Goal: Task Accomplishment & Management: Use online tool/utility

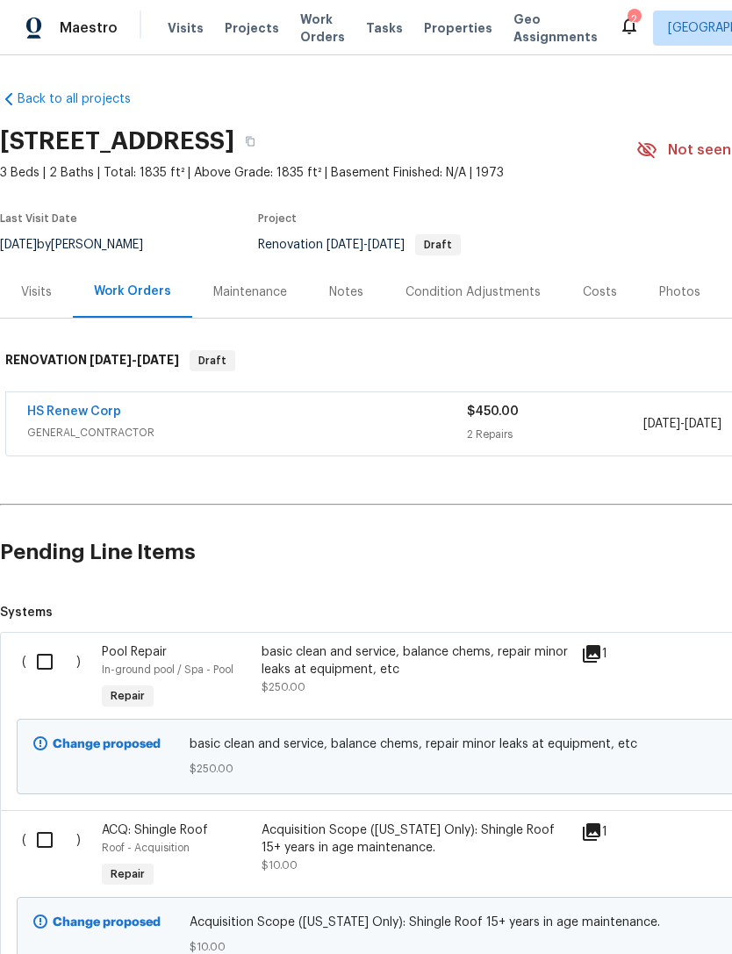
click at [40, 669] on input "checkbox" at bounding box center [51, 662] width 50 height 37
checkbox input "true"
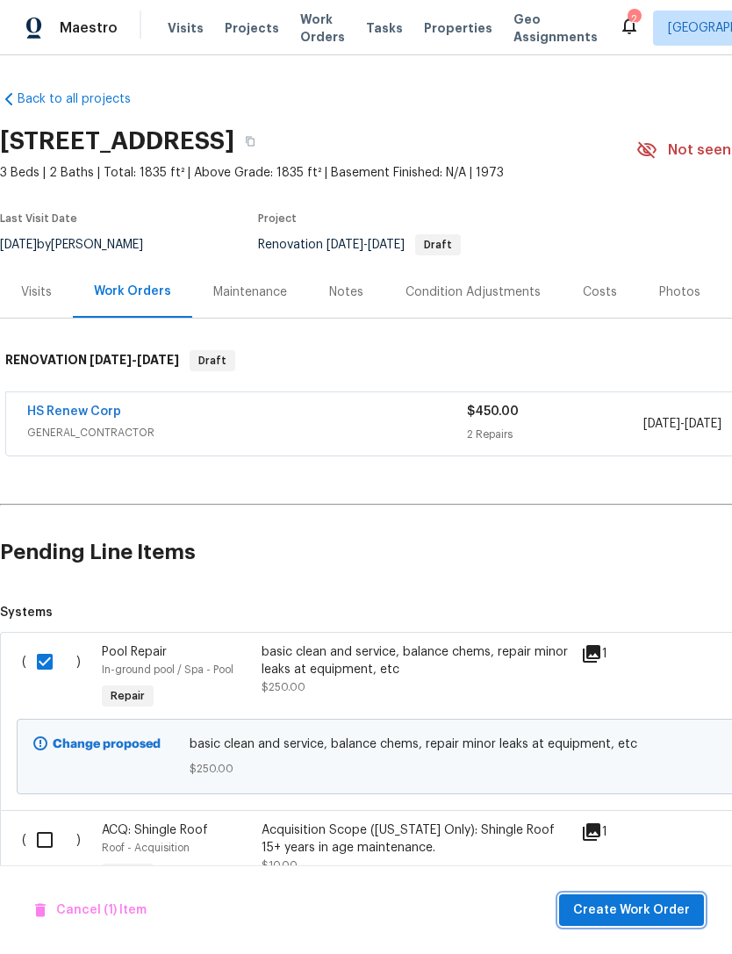
click at [647, 925] on button "Create Work Order" at bounding box center [631, 911] width 145 height 32
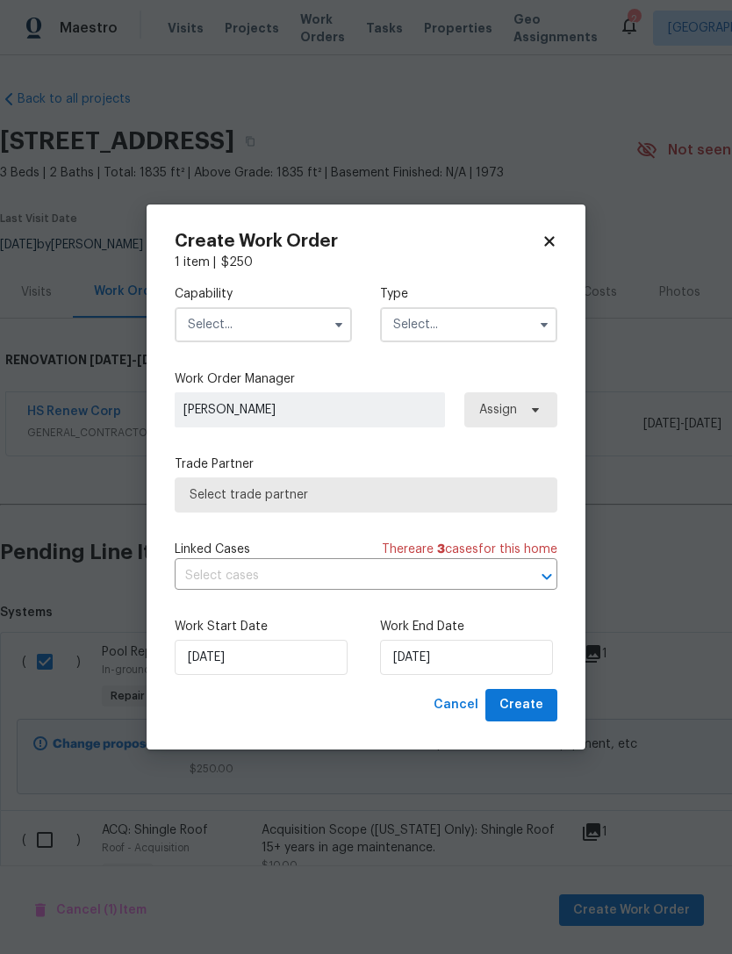
click at [195, 317] on input "text" at bounding box center [263, 324] width 177 height 35
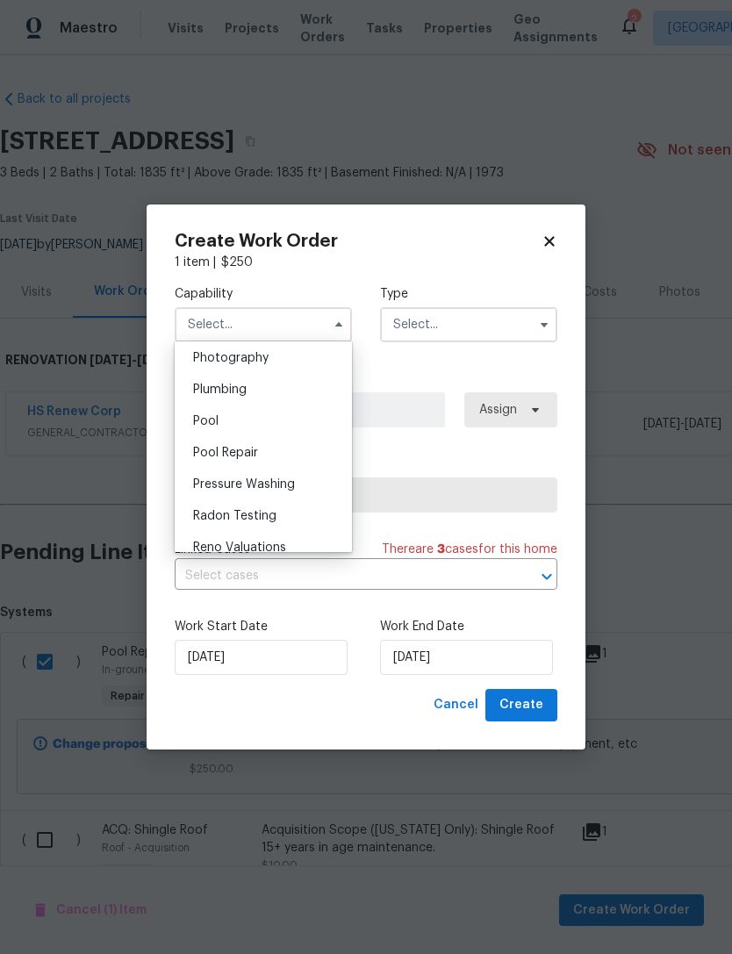
scroll to position [1553, 0]
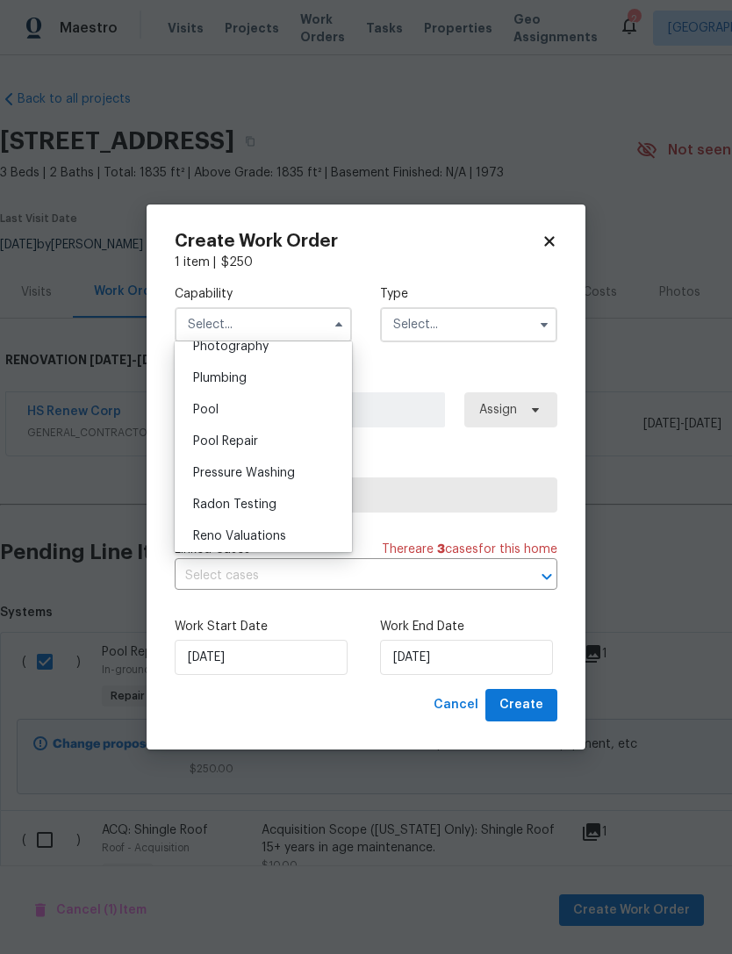
click at [193, 409] on span "Pool" at bounding box center [205, 410] width 25 height 12
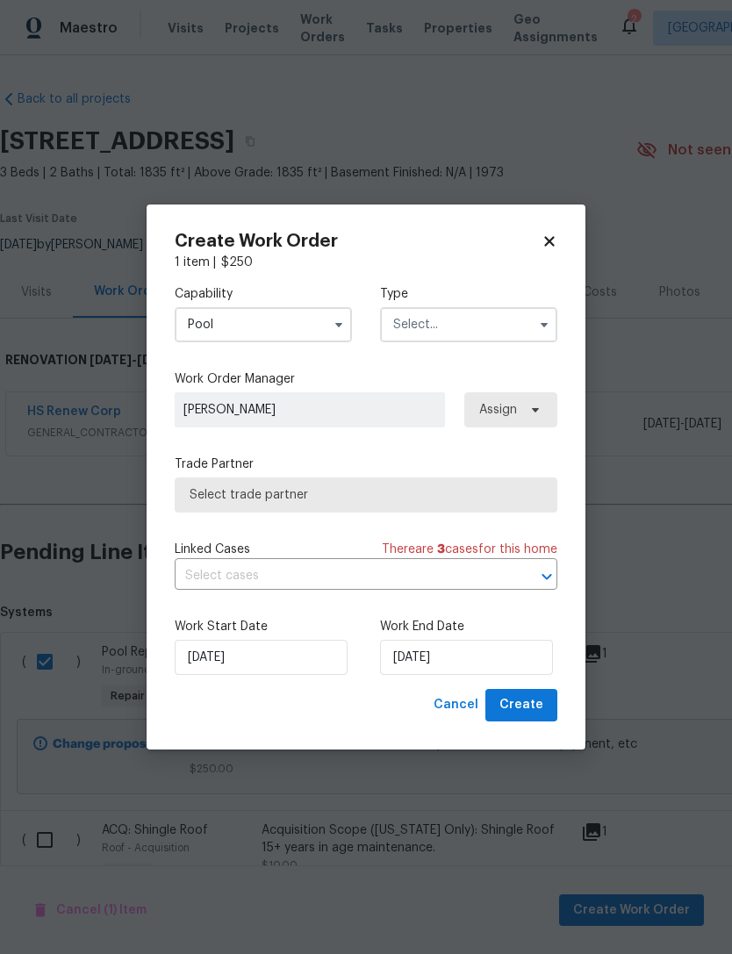
type input "Pool"
click at [494, 324] on input "text" at bounding box center [468, 324] width 177 height 35
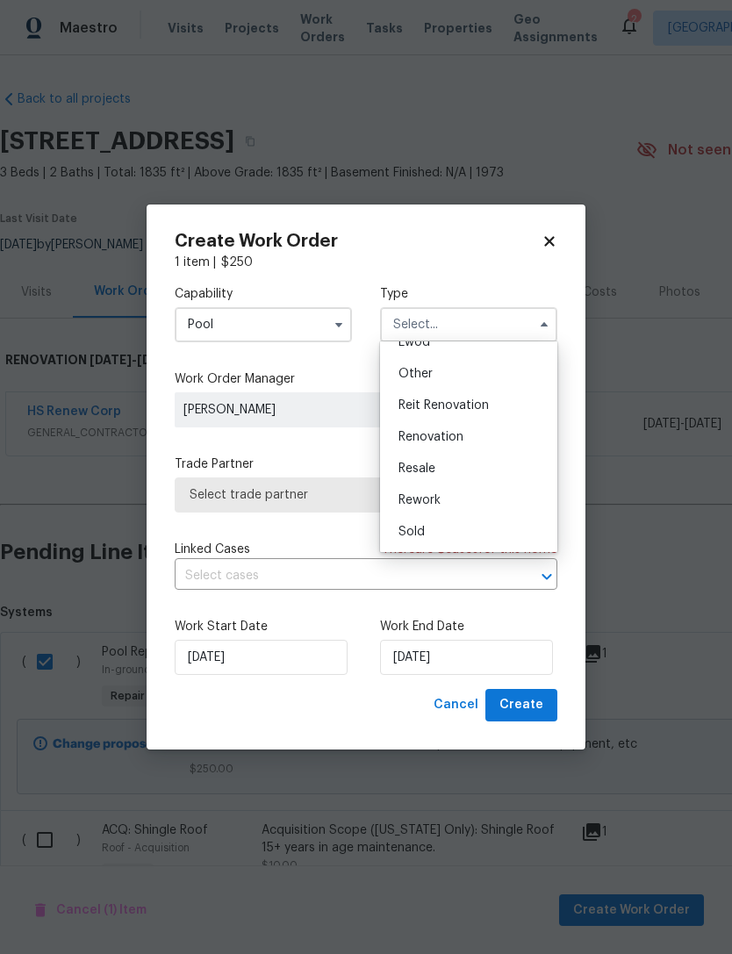
scroll to position [209, 0]
click at [498, 436] on div "Renovation" at bounding box center [469, 437] width 169 height 32
type input "Renovation"
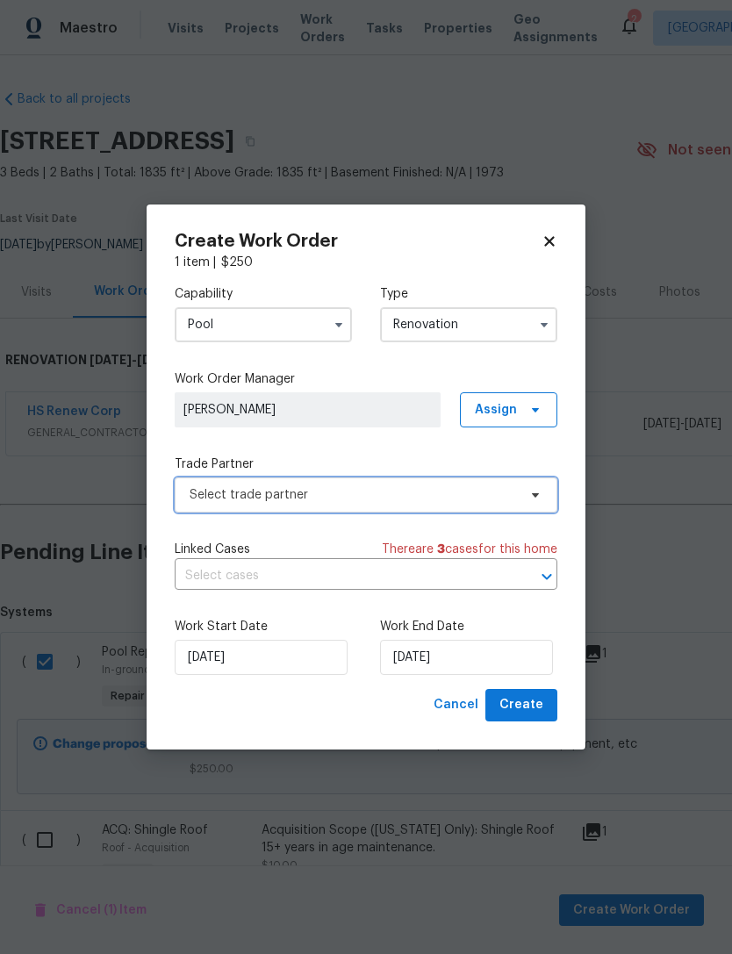
click at [193, 508] on span "Select trade partner" at bounding box center [366, 495] width 383 height 35
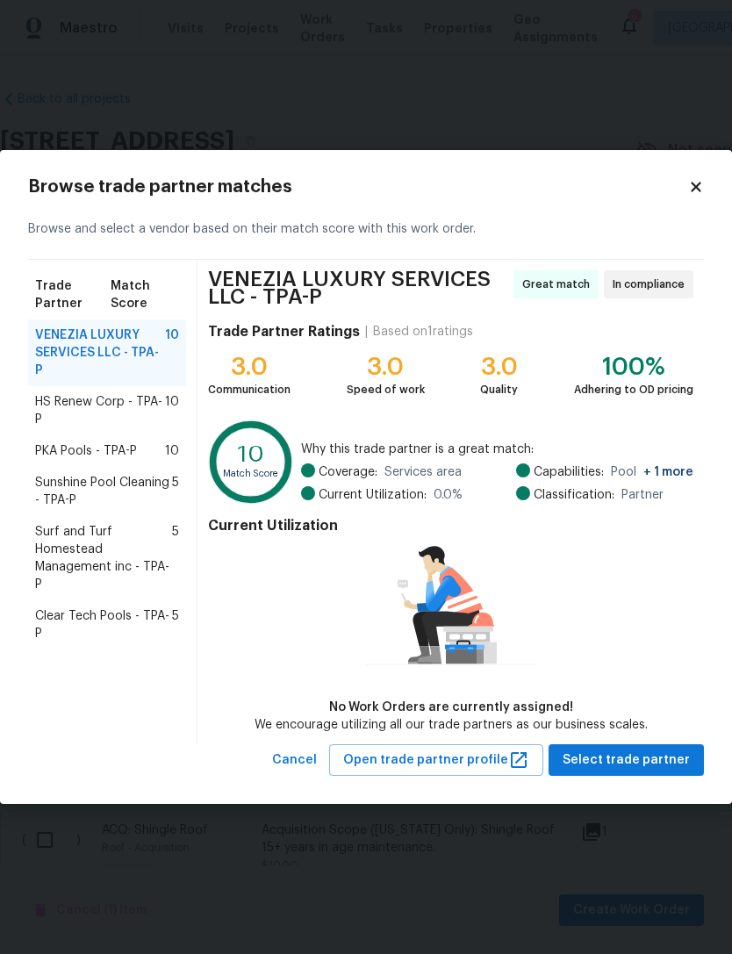
click at [49, 443] on div "PKA Pools - TPA-P 10" at bounding box center [107, 452] width 158 height 32
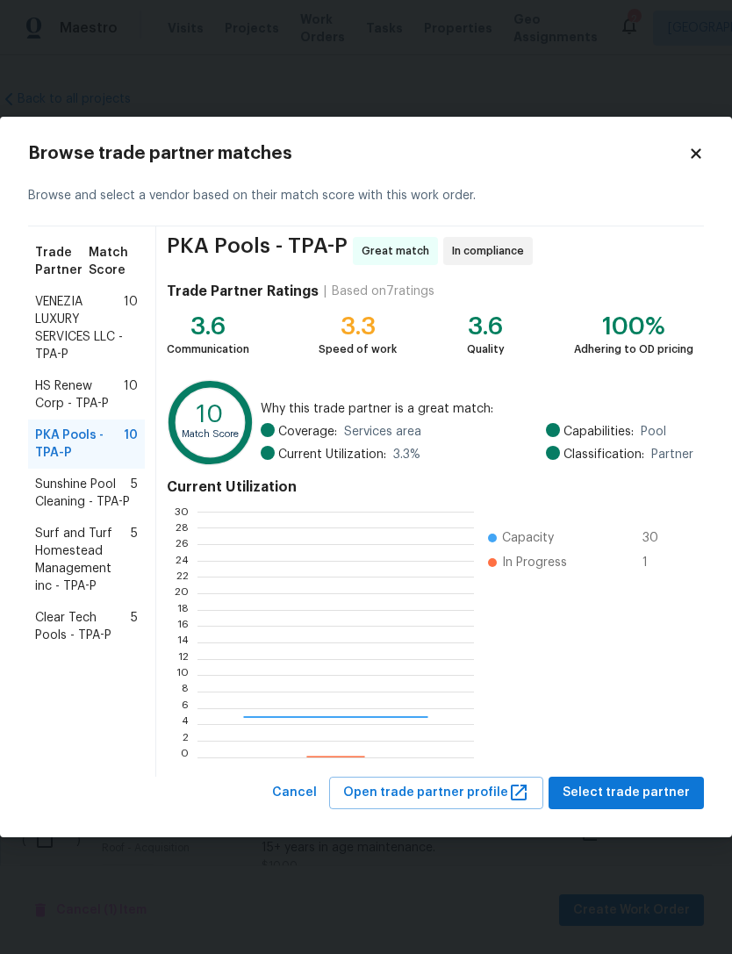
scroll to position [246, 276]
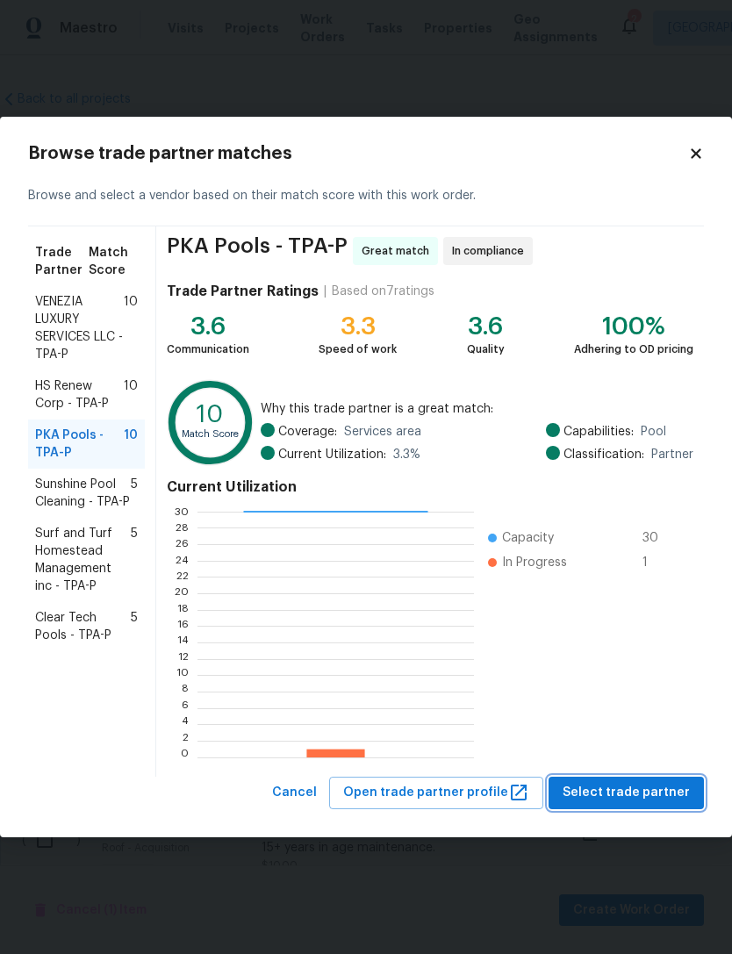
click at [657, 801] on span "Select trade partner" at bounding box center [626, 793] width 127 height 22
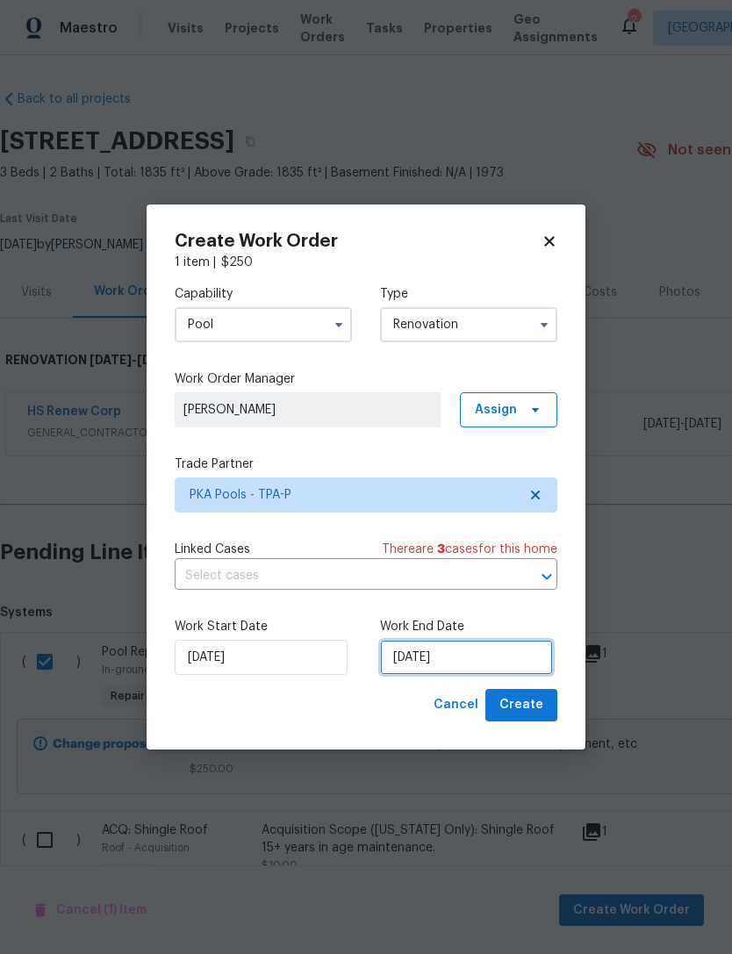
click at [492, 661] on input "[DATE]" at bounding box center [466, 657] width 173 height 35
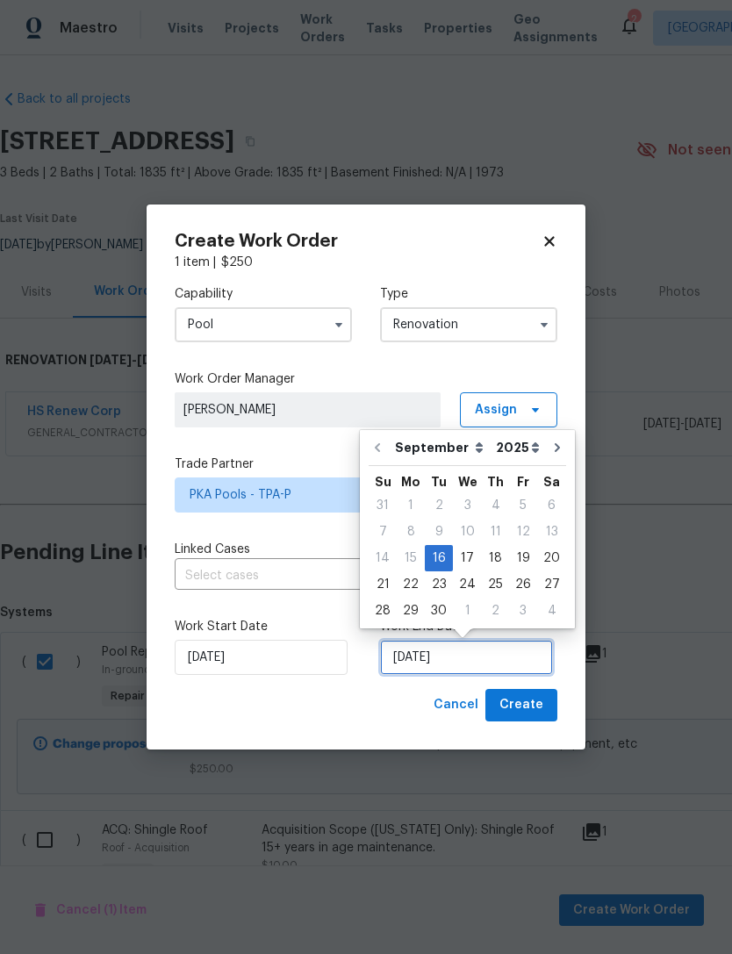
scroll to position [32, 0]
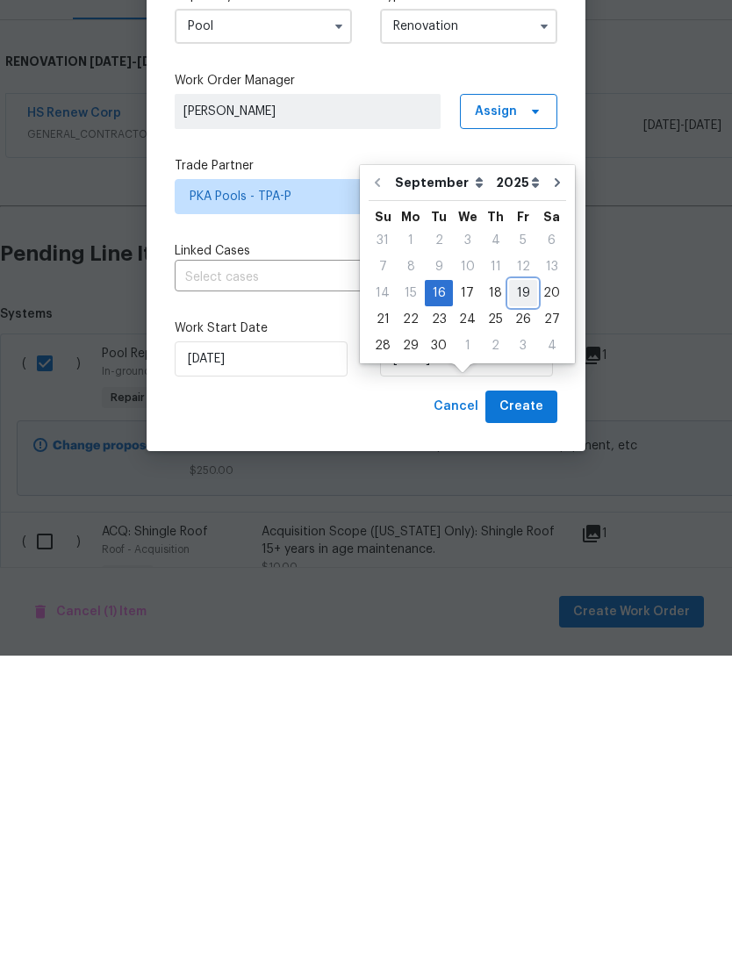
click at [513, 579] on div "19" at bounding box center [523, 591] width 28 height 25
type input "[DATE]"
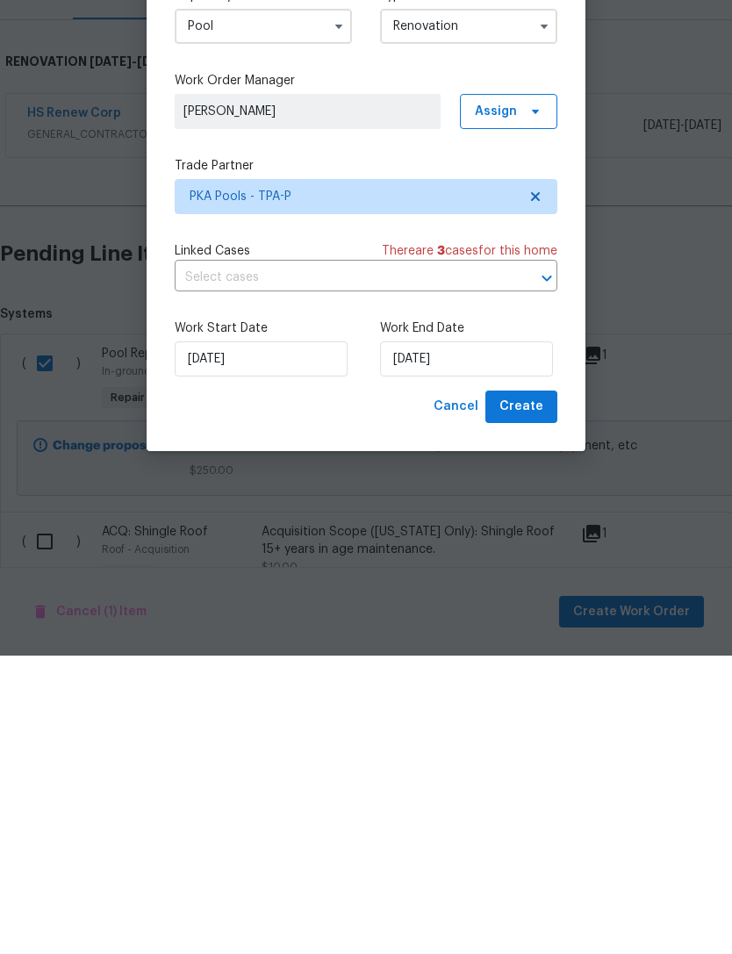
scroll to position [56, 0]
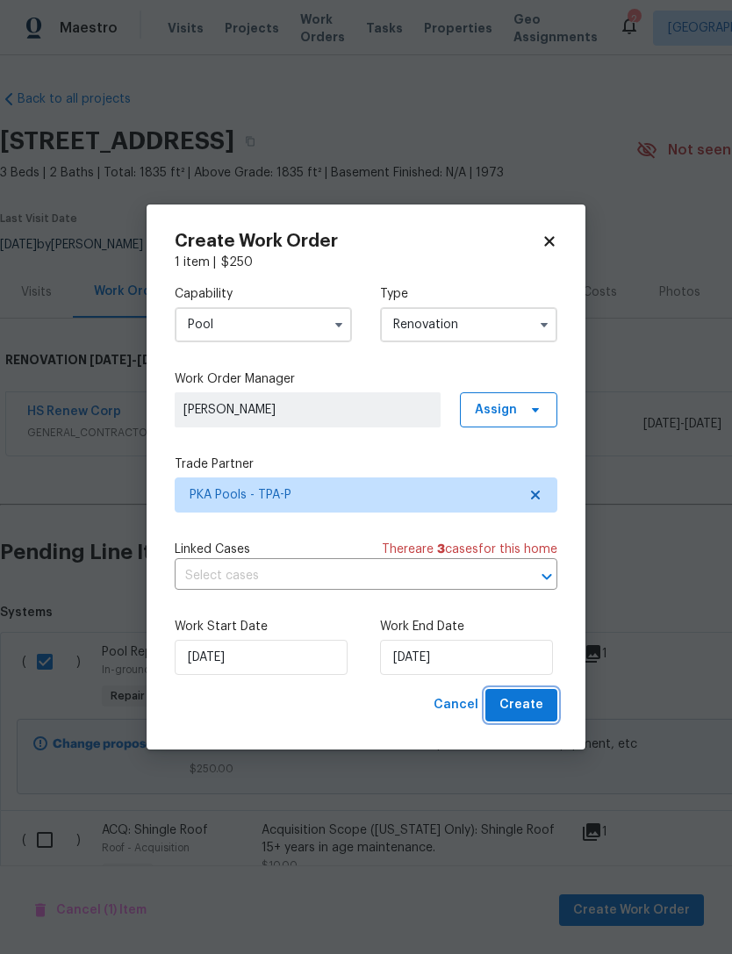
click at [516, 720] on button "Create" at bounding box center [522, 705] width 72 height 32
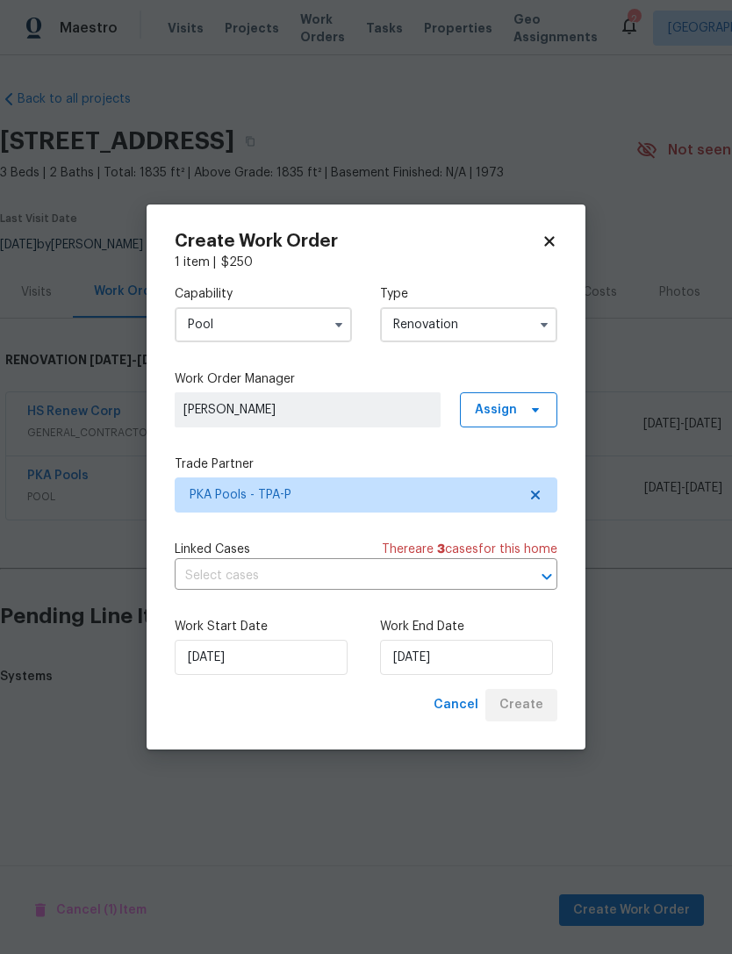
scroll to position [0, 0]
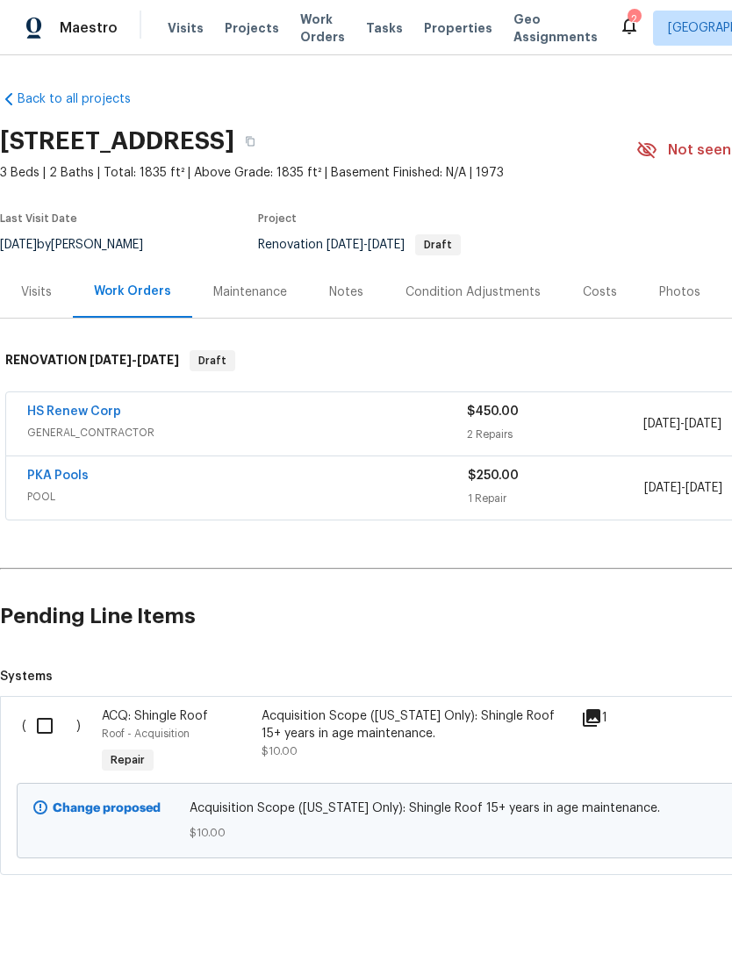
click at [32, 728] on input "checkbox" at bounding box center [51, 726] width 50 height 37
checkbox input "true"
click at [654, 918] on span "Create Work Order" at bounding box center [631, 911] width 117 height 22
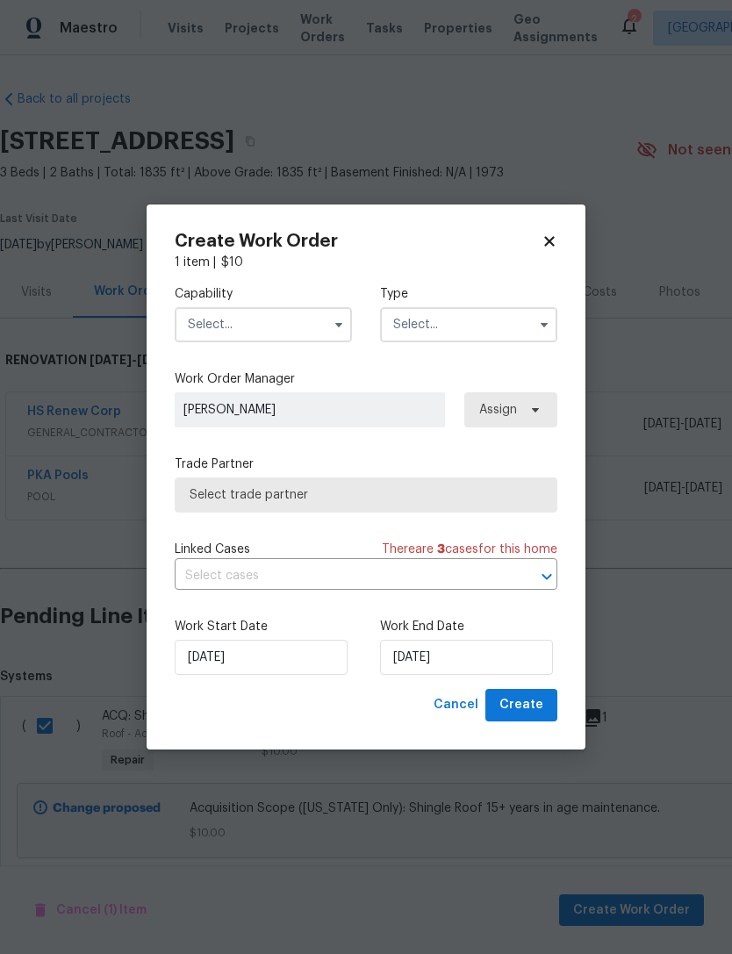
click at [199, 329] on input "text" at bounding box center [263, 324] width 177 height 35
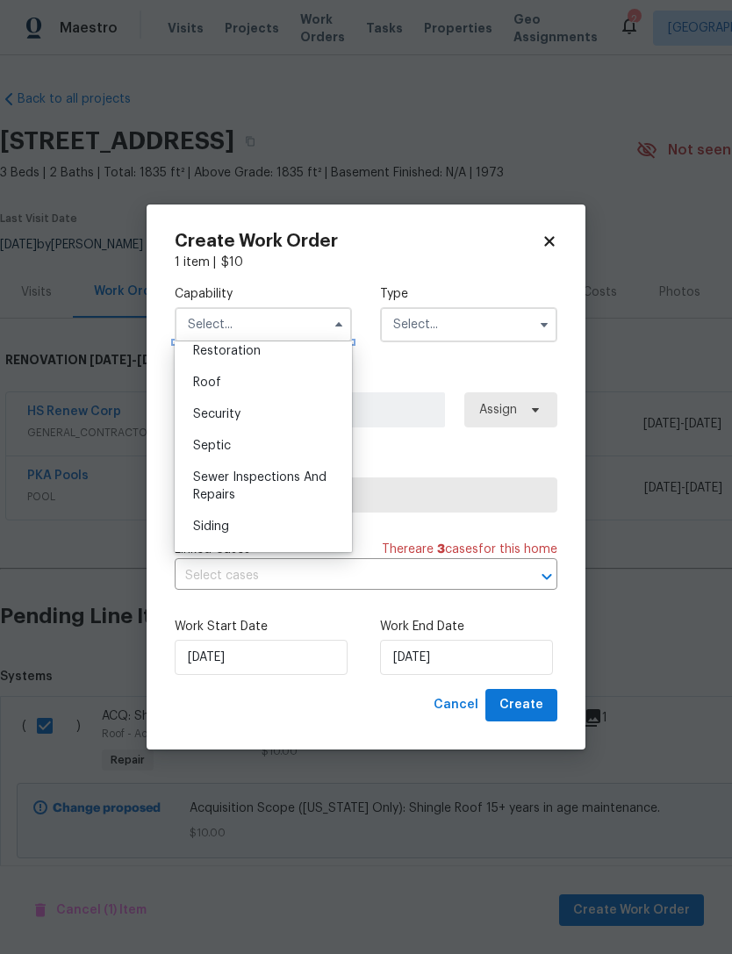
scroll to position [1763, 0]
click at [190, 392] on div "Roof" at bounding box center [263, 390] width 169 height 32
type input "Roof"
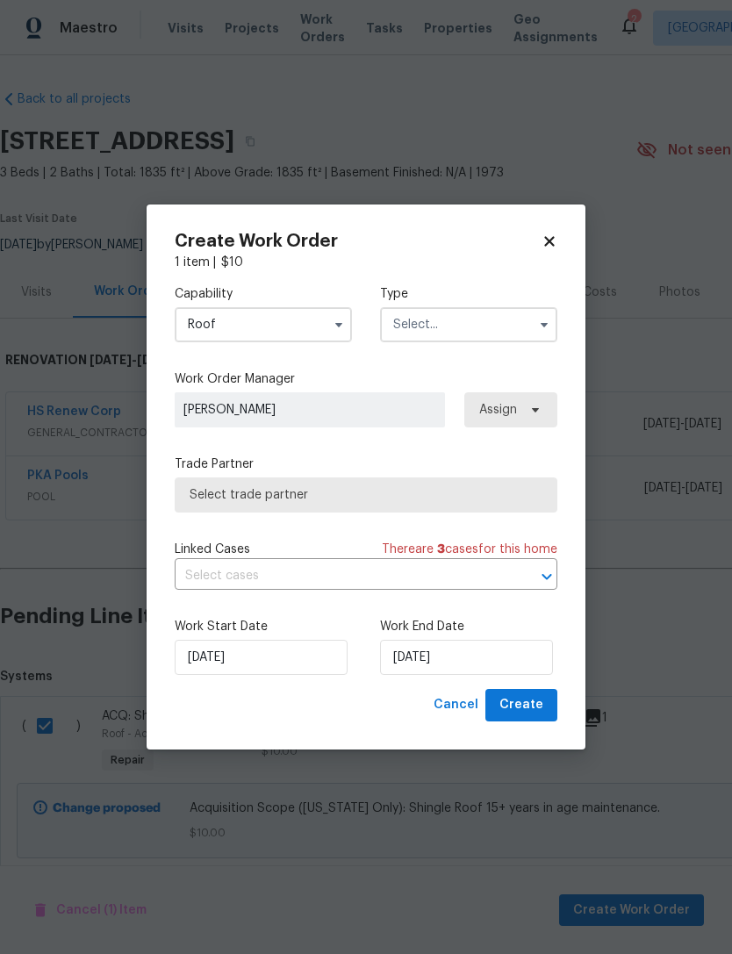
click at [483, 324] on input "text" at bounding box center [468, 324] width 177 height 35
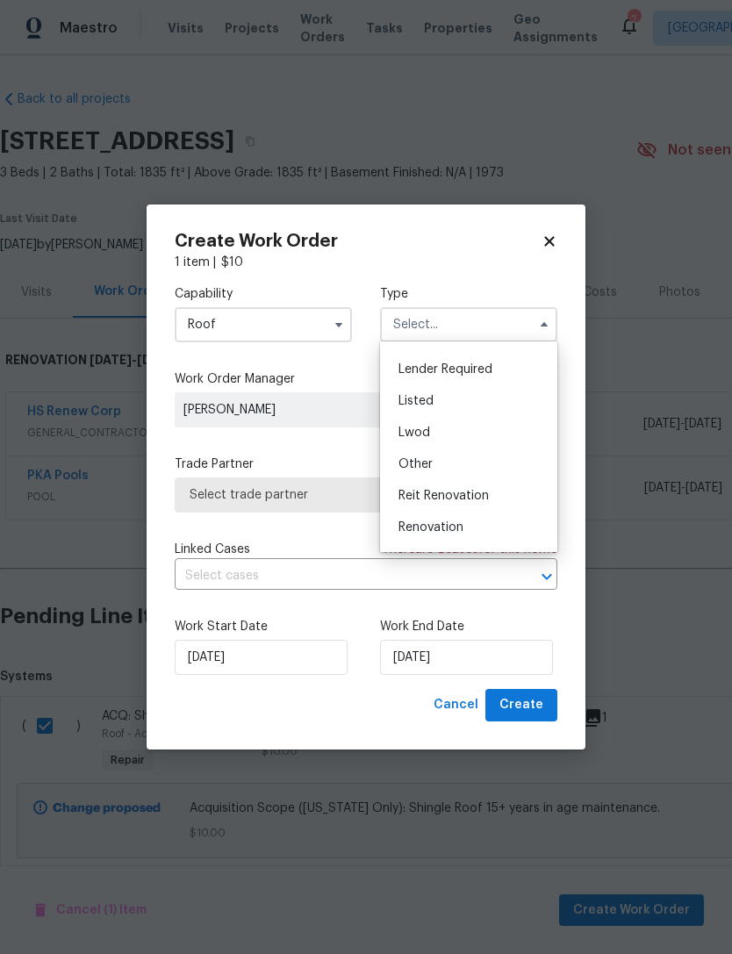
scroll to position [116, 0]
click at [502, 402] on div "Listed" at bounding box center [469, 404] width 169 height 32
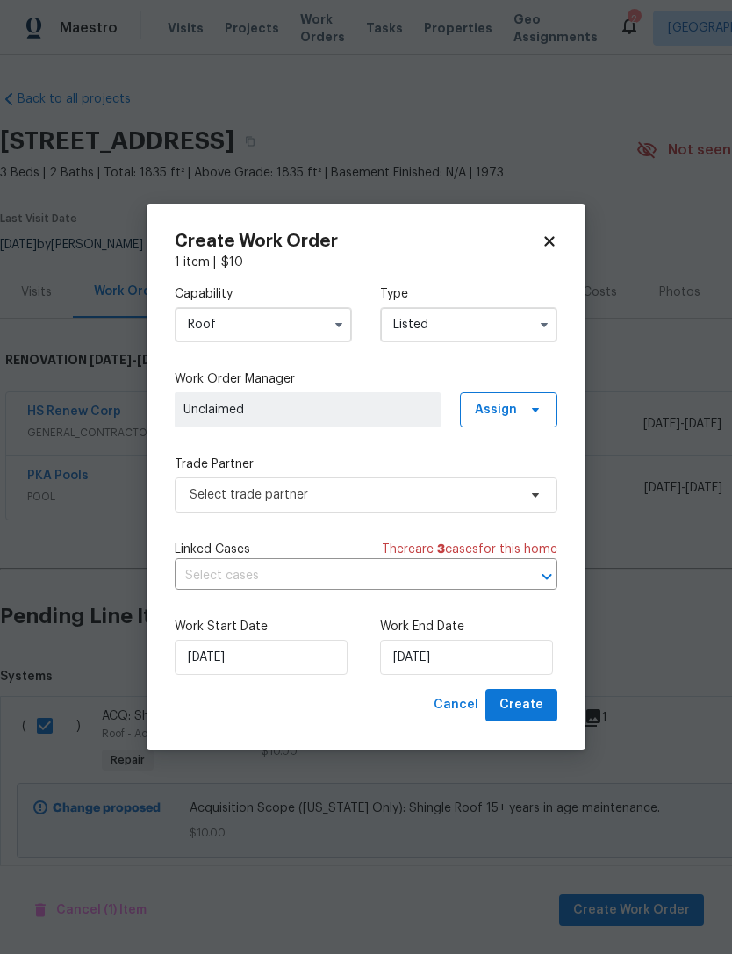
click at [514, 339] on input "Listed" at bounding box center [468, 324] width 177 height 35
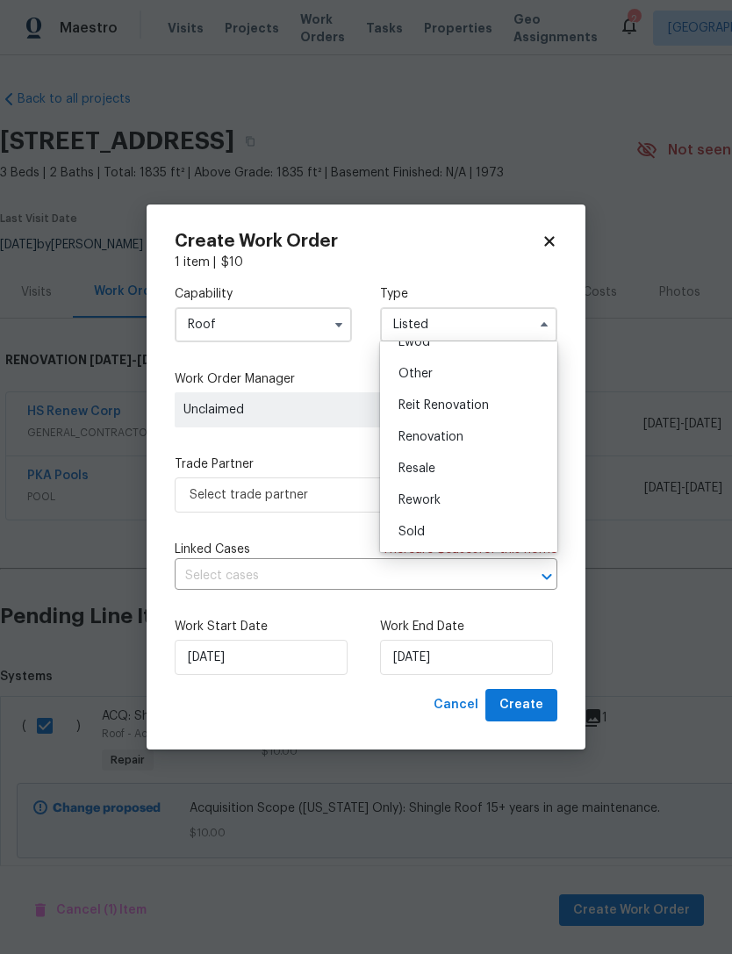
scroll to position [209, 0]
click at [491, 444] on div "Renovation" at bounding box center [469, 437] width 169 height 32
type input "Renovation"
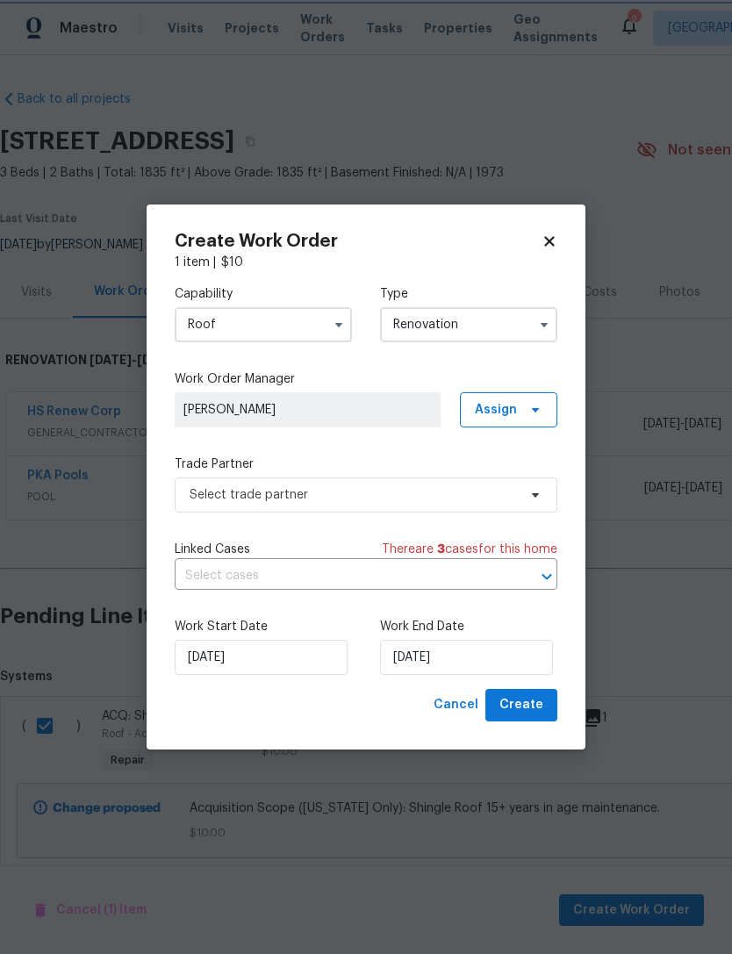
scroll to position [0, 0]
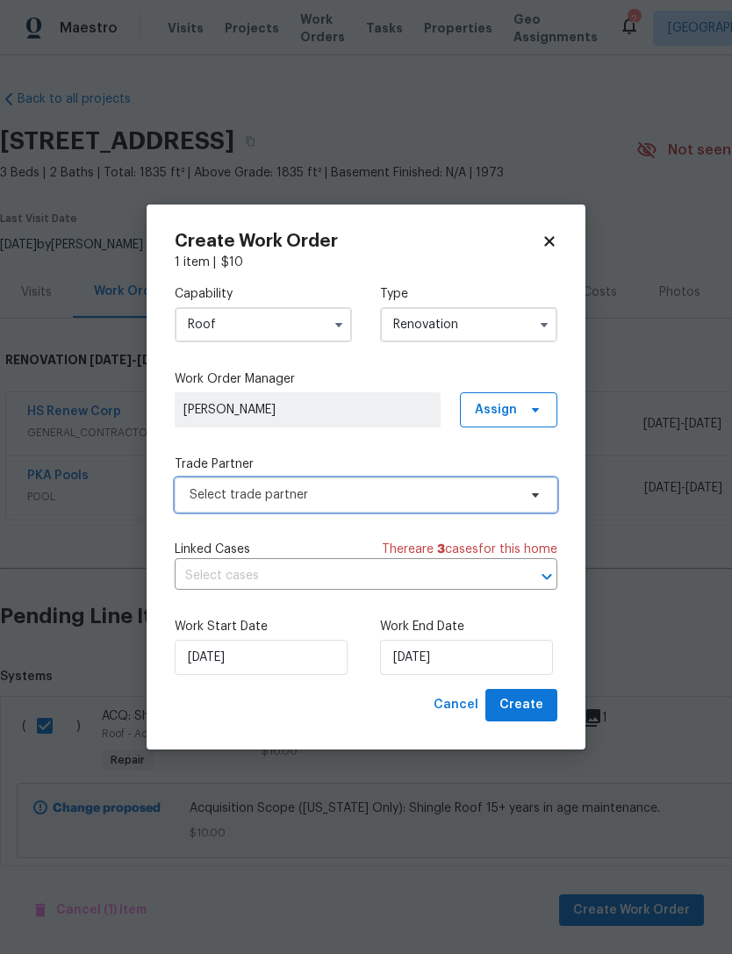
click at [193, 500] on span "Select trade partner" at bounding box center [354, 495] width 328 height 18
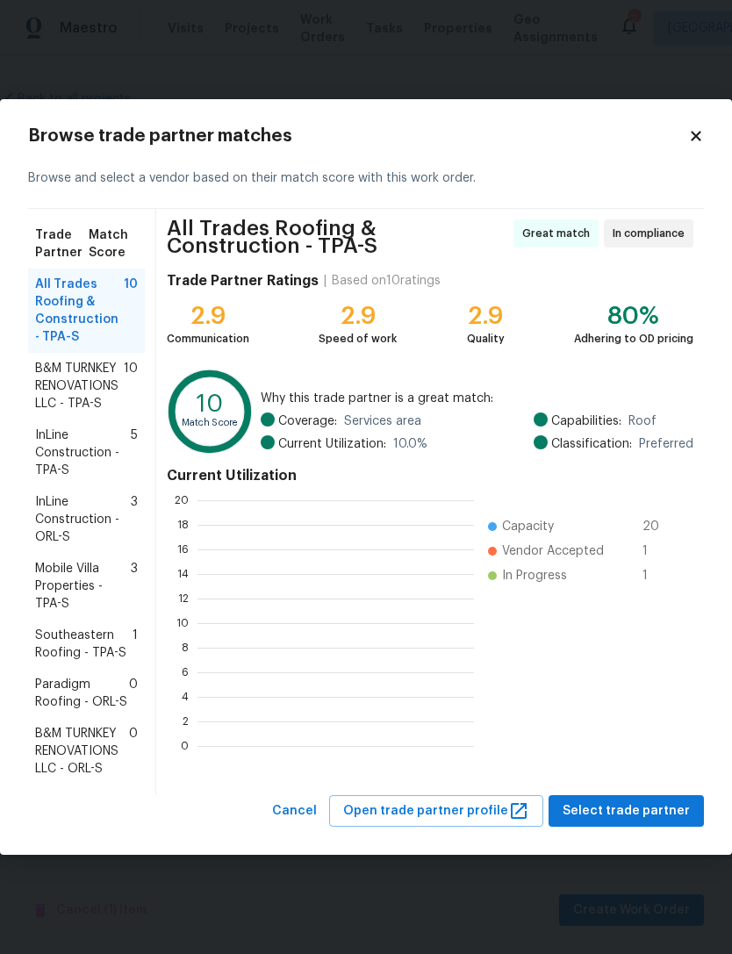
scroll to position [246, 277]
click at [46, 655] on span "Southeastern Roofing - TPA-S" at bounding box center [83, 644] width 97 height 35
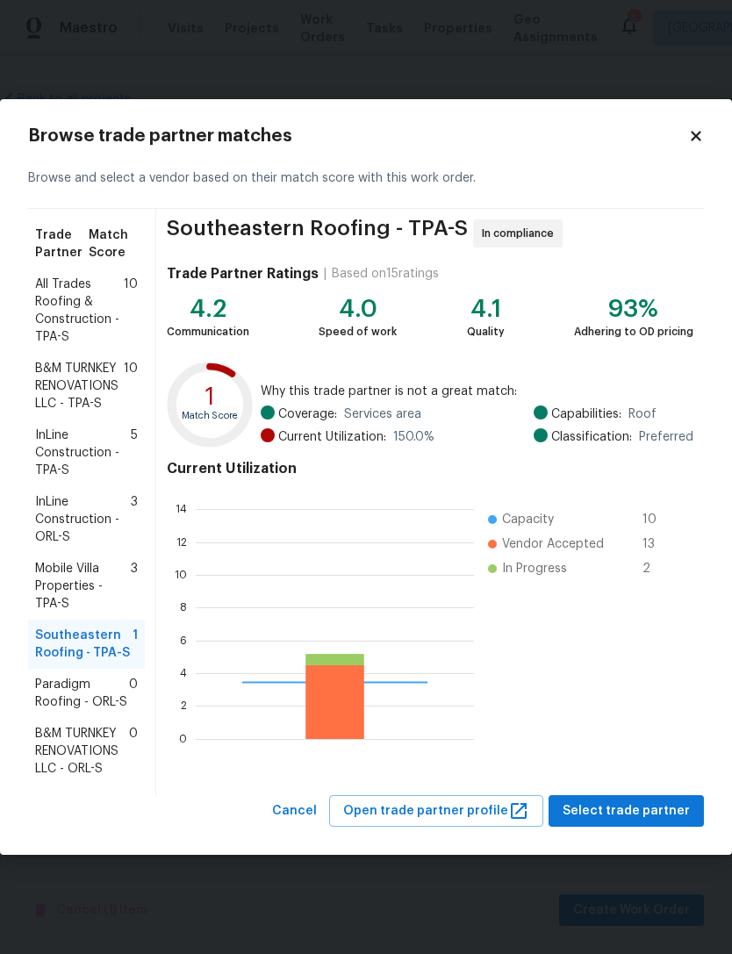
scroll to position [246, 278]
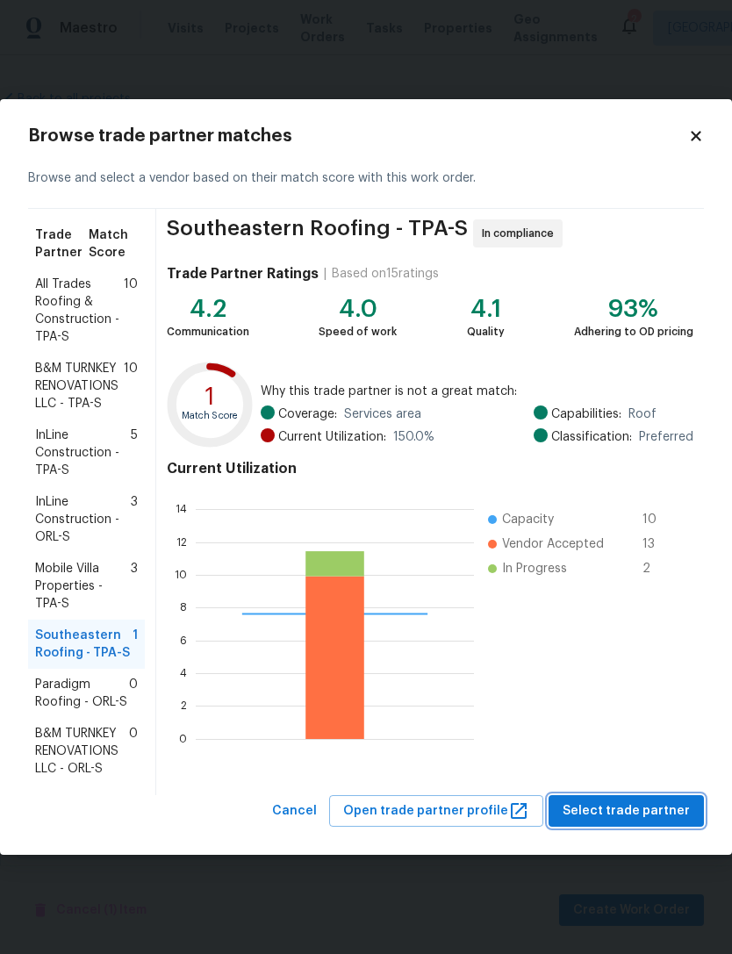
click at [658, 815] on span "Select trade partner" at bounding box center [626, 812] width 127 height 22
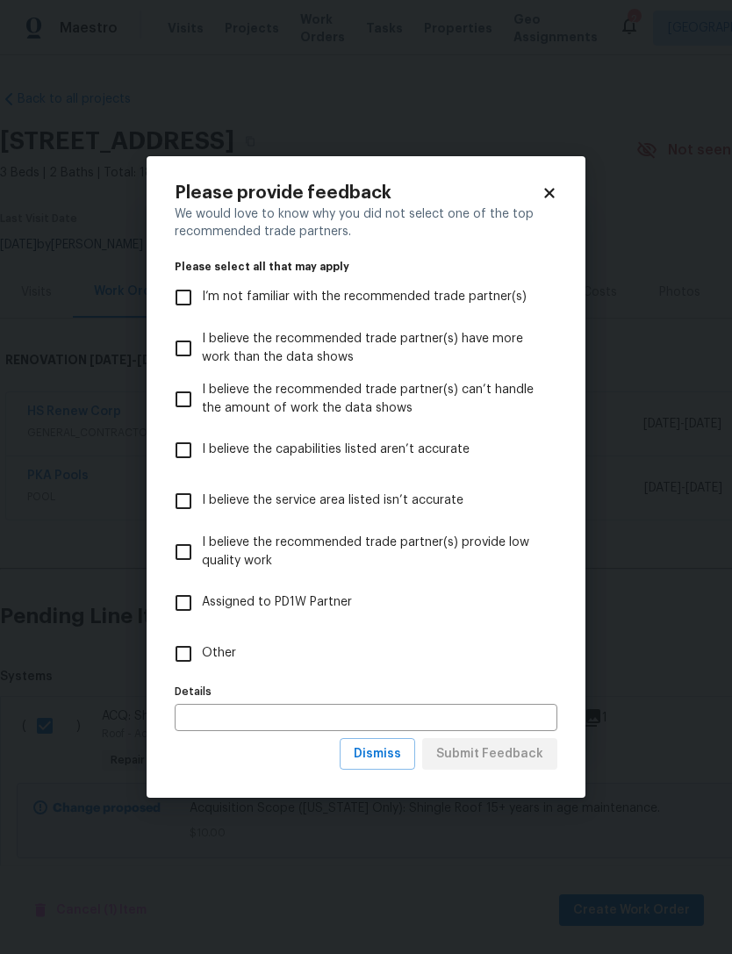
click at [188, 664] on input "Other" at bounding box center [183, 654] width 37 height 37
checkbox input "true"
click at [538, 755] on span "Submit Feedback" at bounding box center [489, 755] width 107 height 22
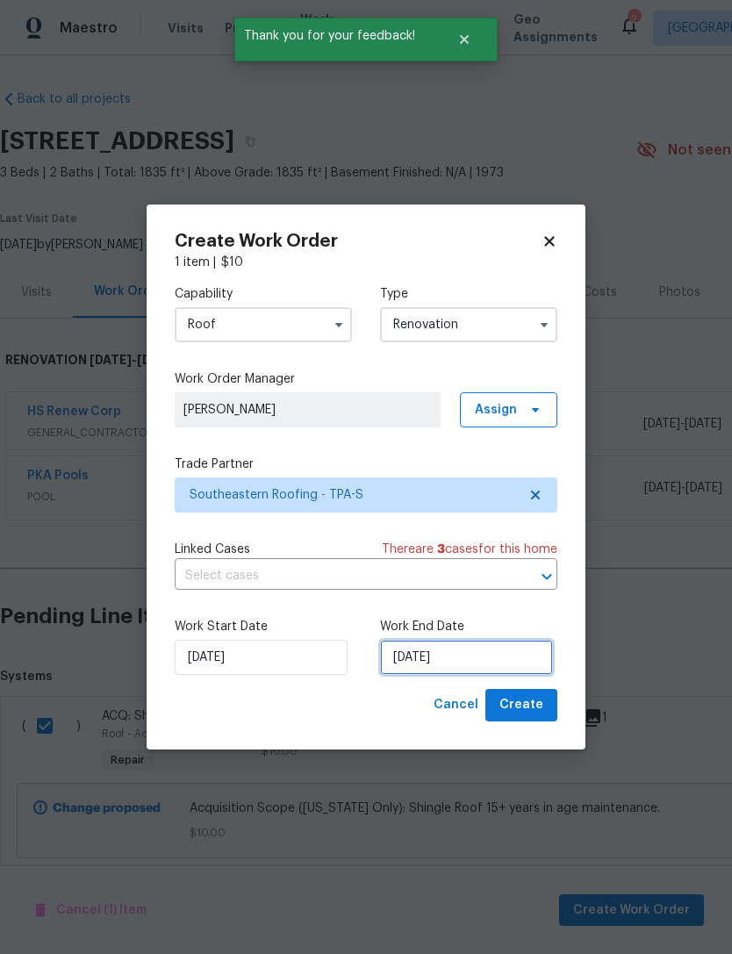
click at [481, 658] on input "[DATE]" at bounding box center [466, 657] width 173 height 35
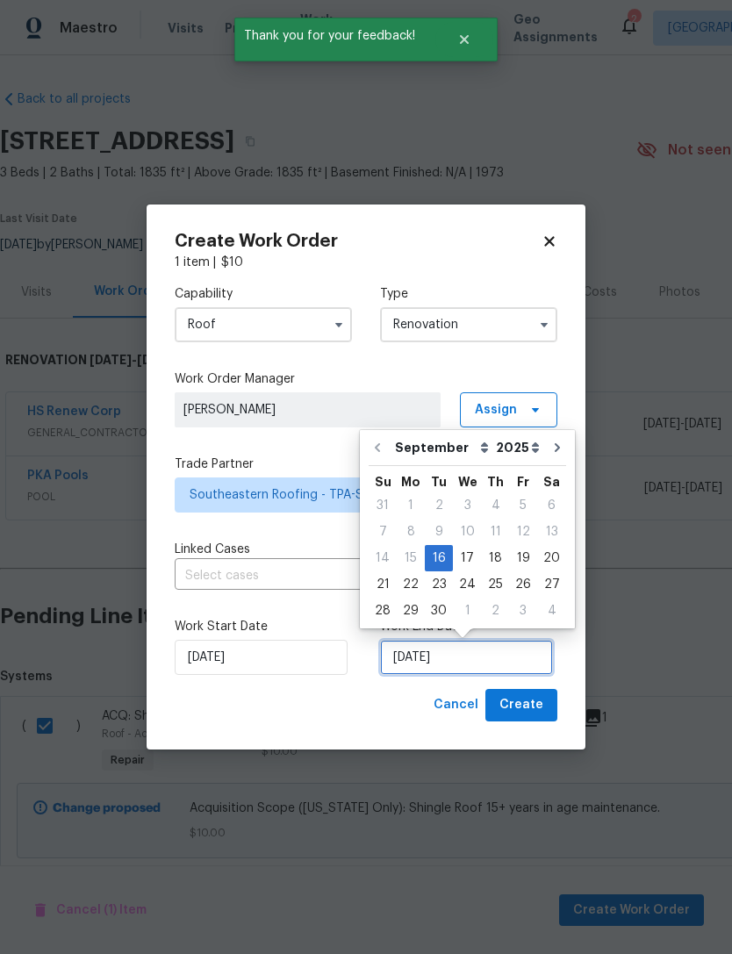
scroll to position [32, 0]
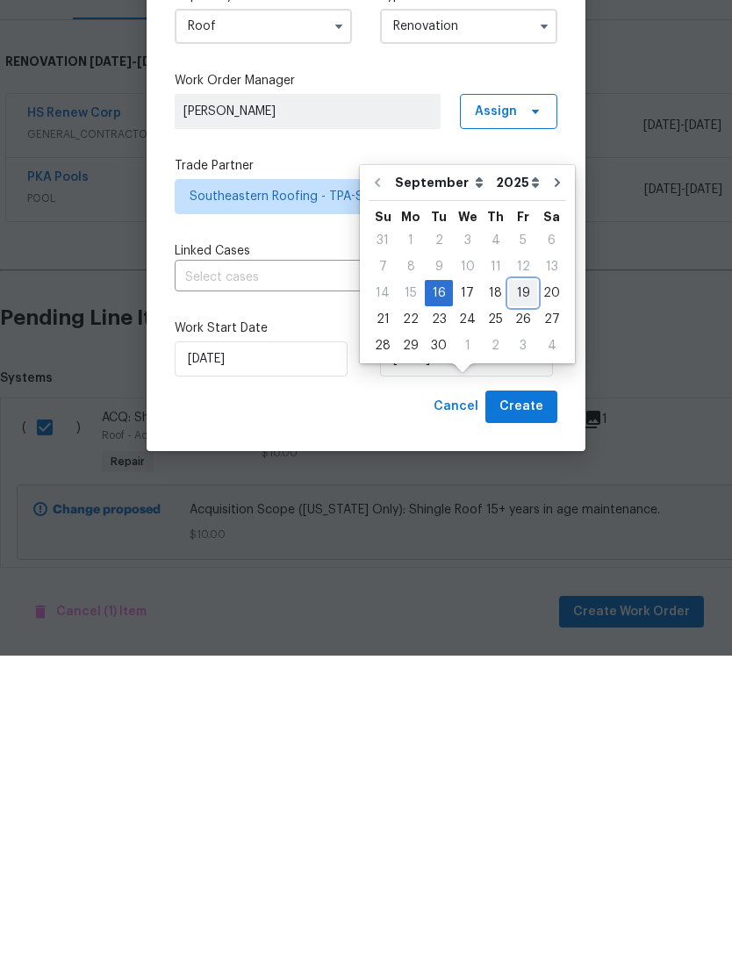
click at [514, 579] on div "19" at bounding box center [523, 591] width 28 height 25
type input "[DATE]"
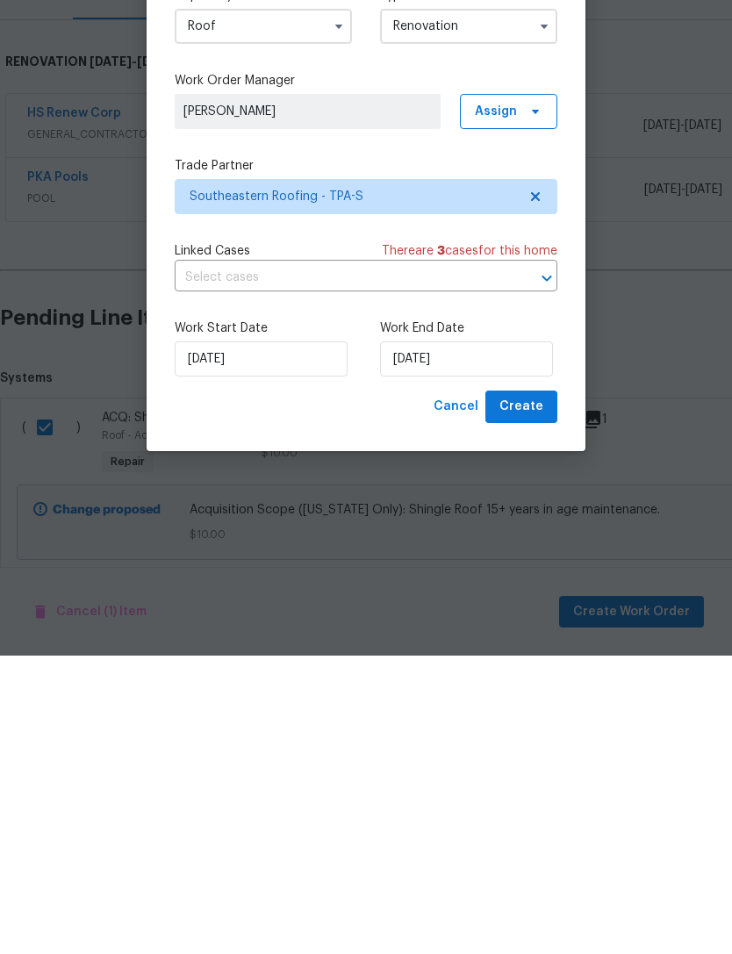
scroll to position [40, 0]
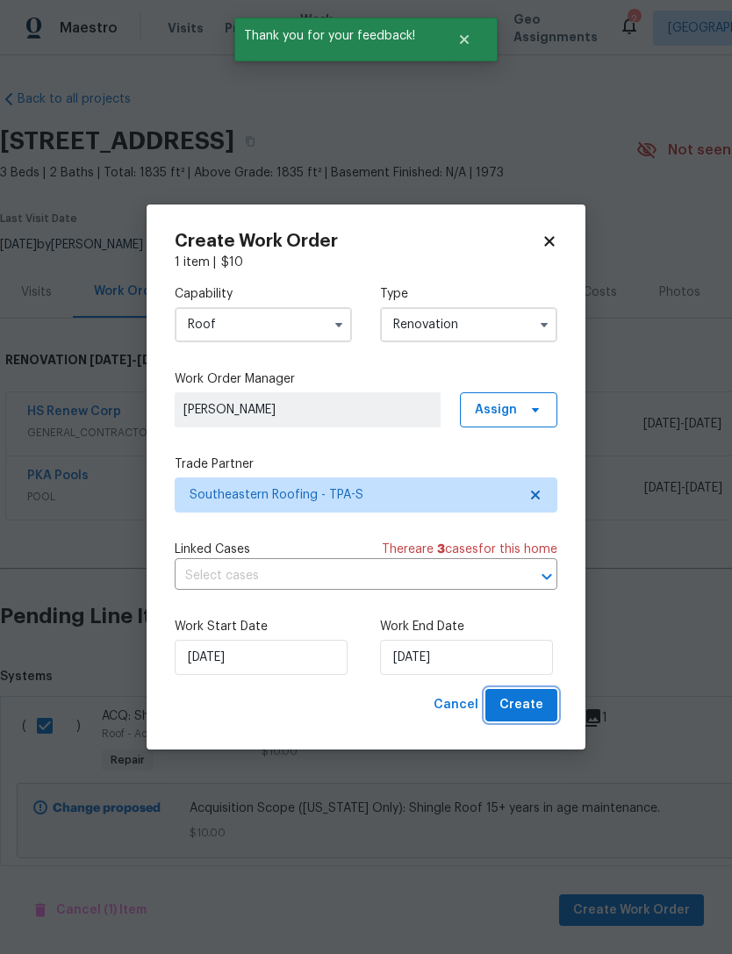
click at [527, 712] on span "Create" at bounding box center [522, 706] width 44 height 22
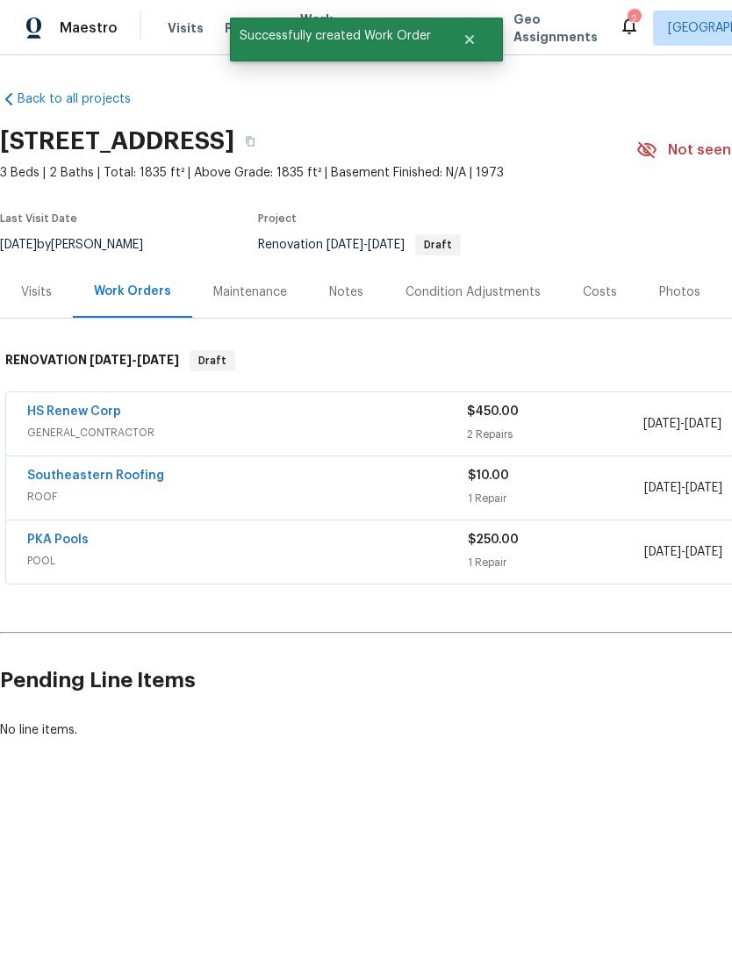
scroll to position [0, 0]
click at [58, 479] on link "Southeastern Roofing" at bounding box center [95, 476] width 137 height 12
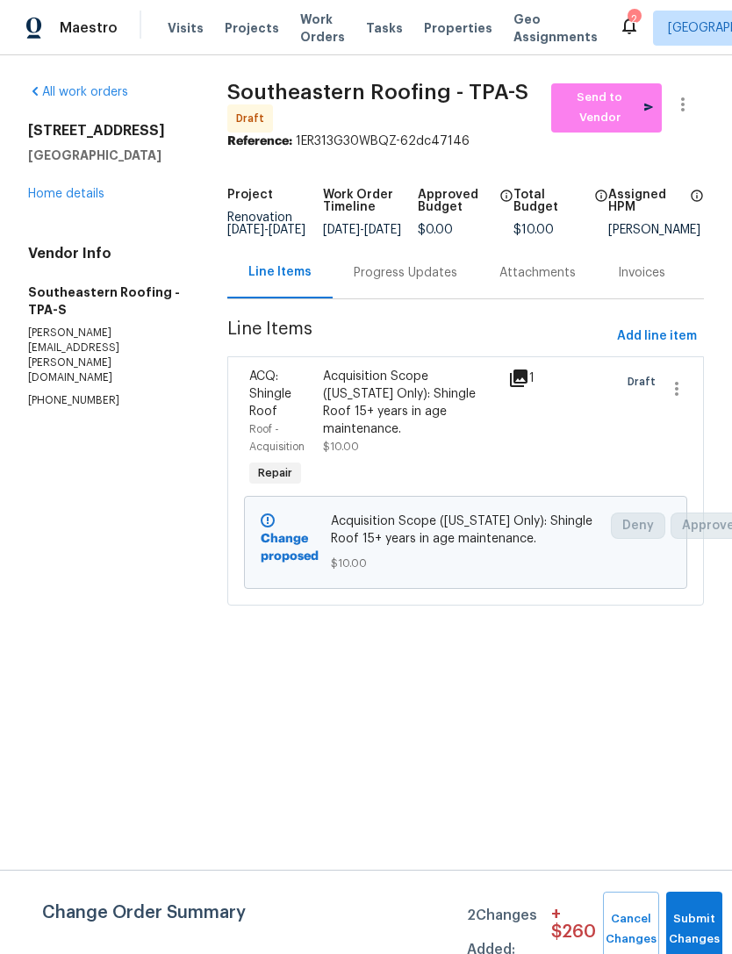
click at [39, 188] on link "Home details" at bounding box center [66, 194] width 76 height 12
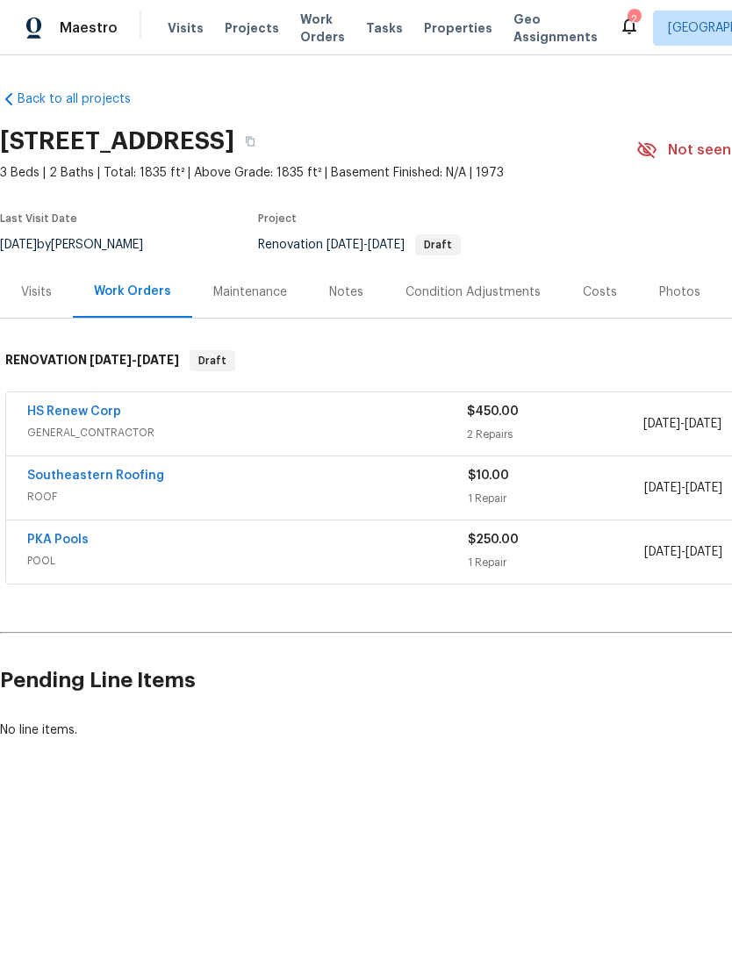
click at [346, 307] on div "Notes" at bounding box center [346, 292] width 76 height 52
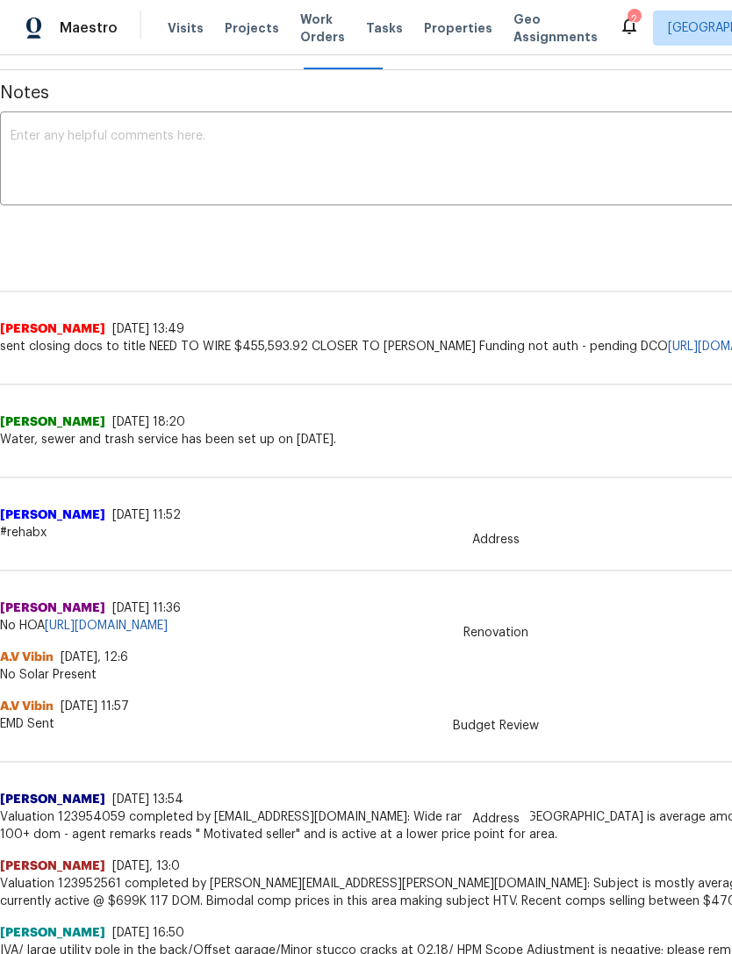
scroll to position [249, 0]
